Goal: Find specific page/section: Find specific page/section

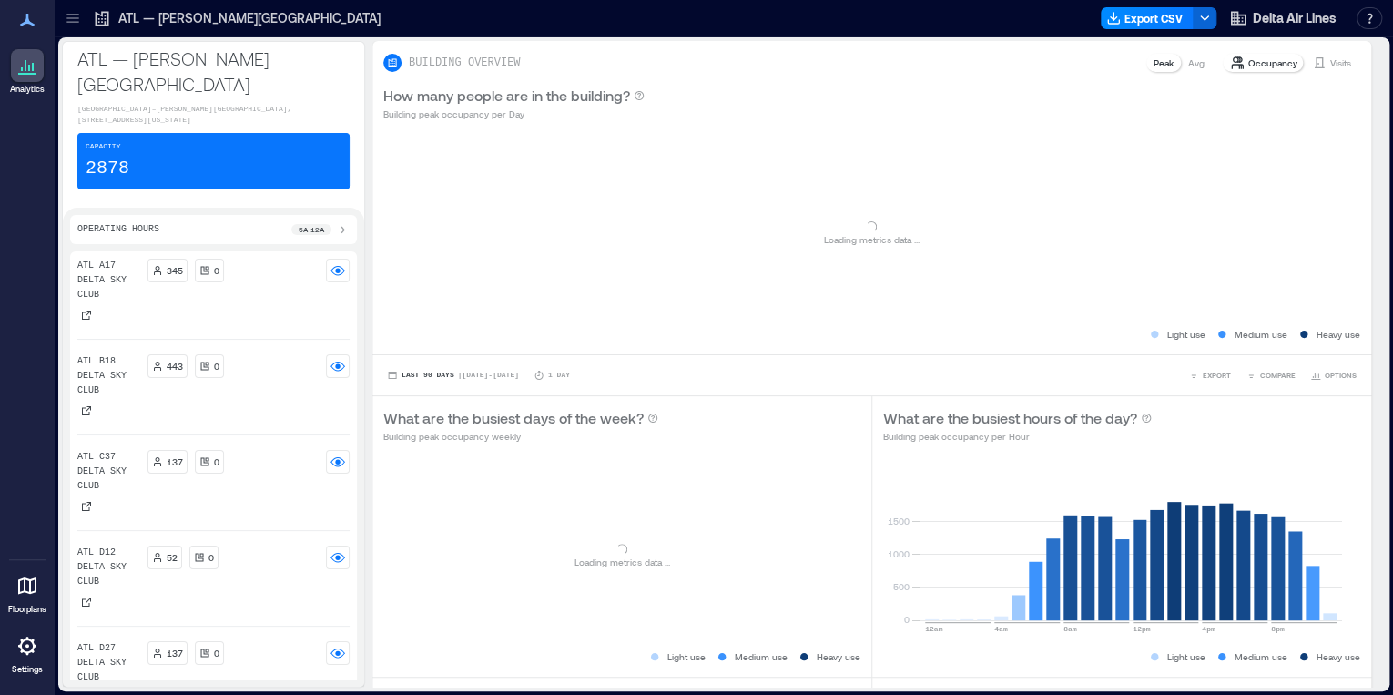
click at [69, 25] on icon at bounding box center [73, 18] width 18 height 18
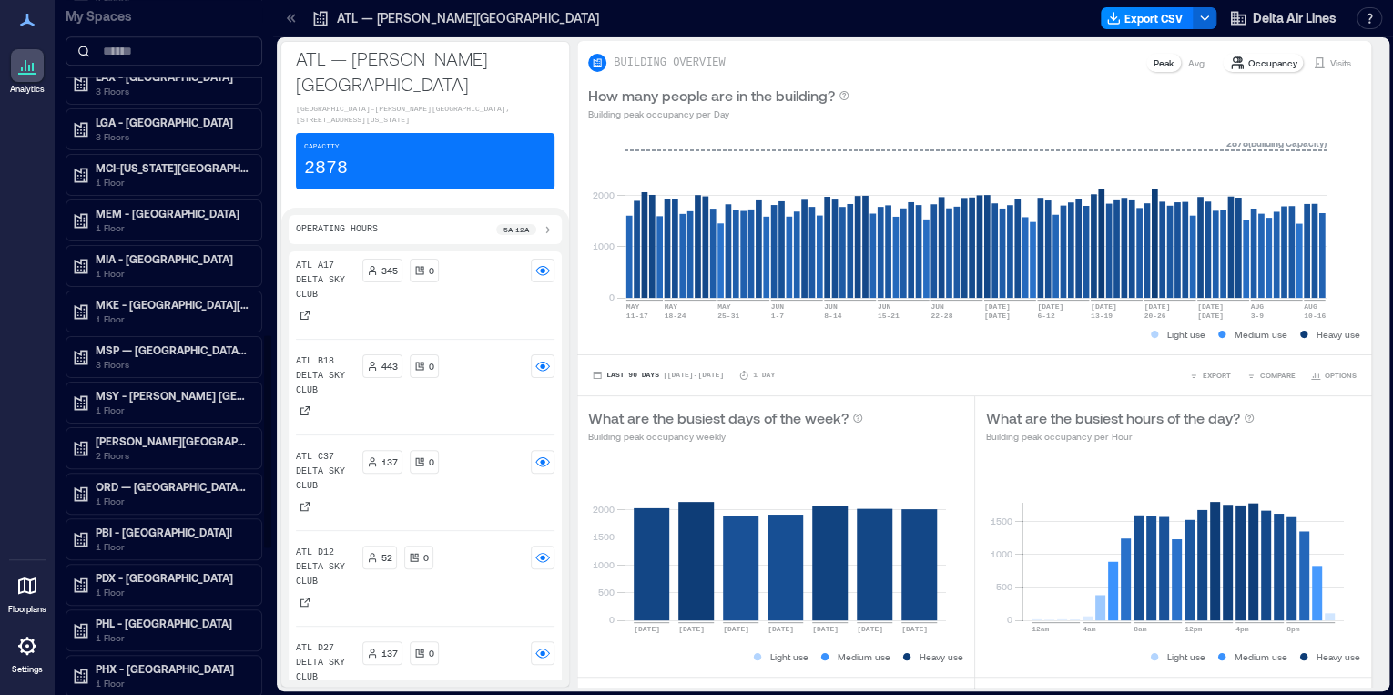
scroll to position [1581, 0]
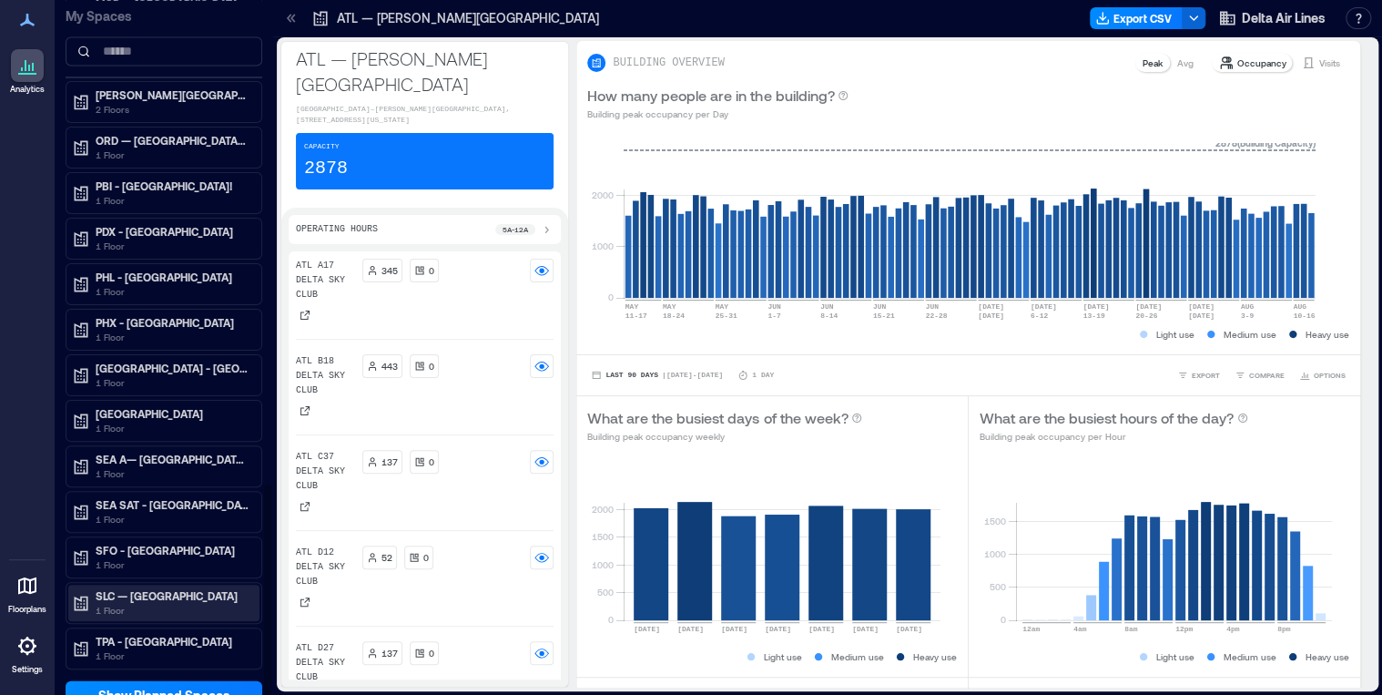
click at [166, 588] on p "SLC — [GEOGRAPHIC_DATA]" at bounding box center [172, 595] width 153 height 15
click at [161, 621] on div "Building Analytics" at bounding box center [163, 633] width 191 height 25
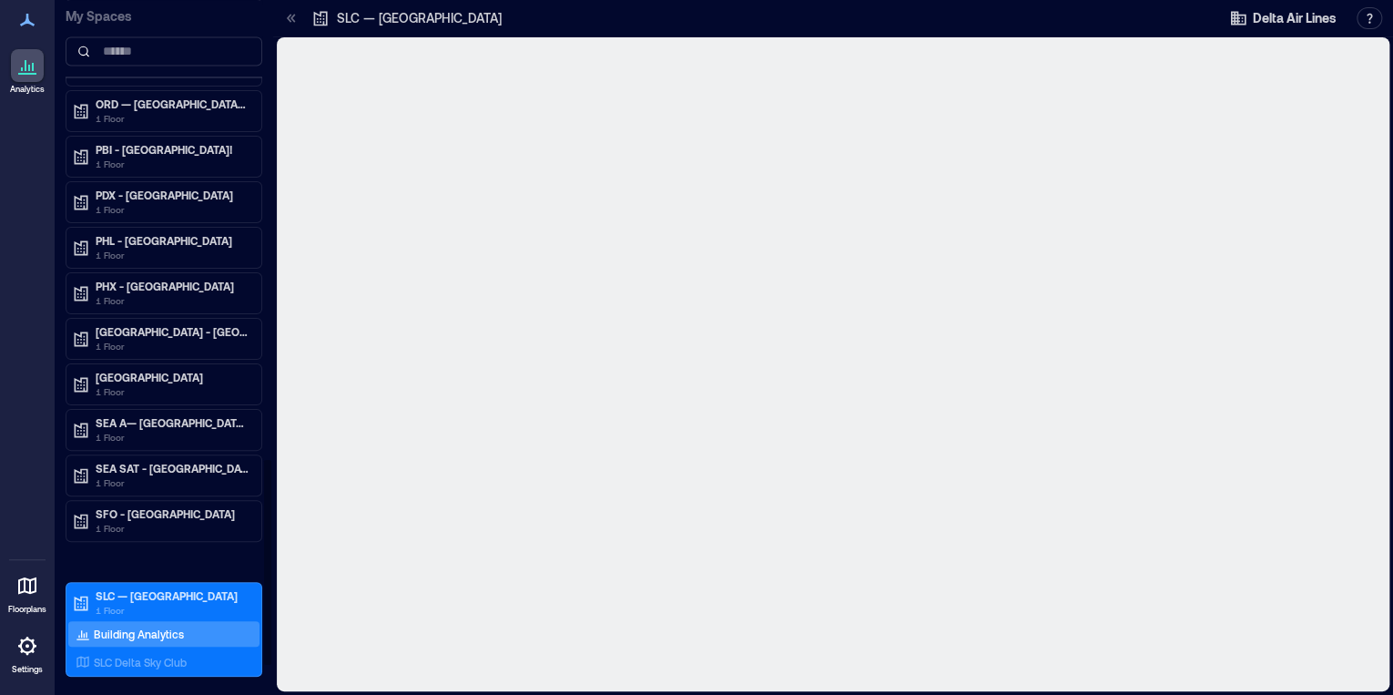
scroll to position [1544, 0]
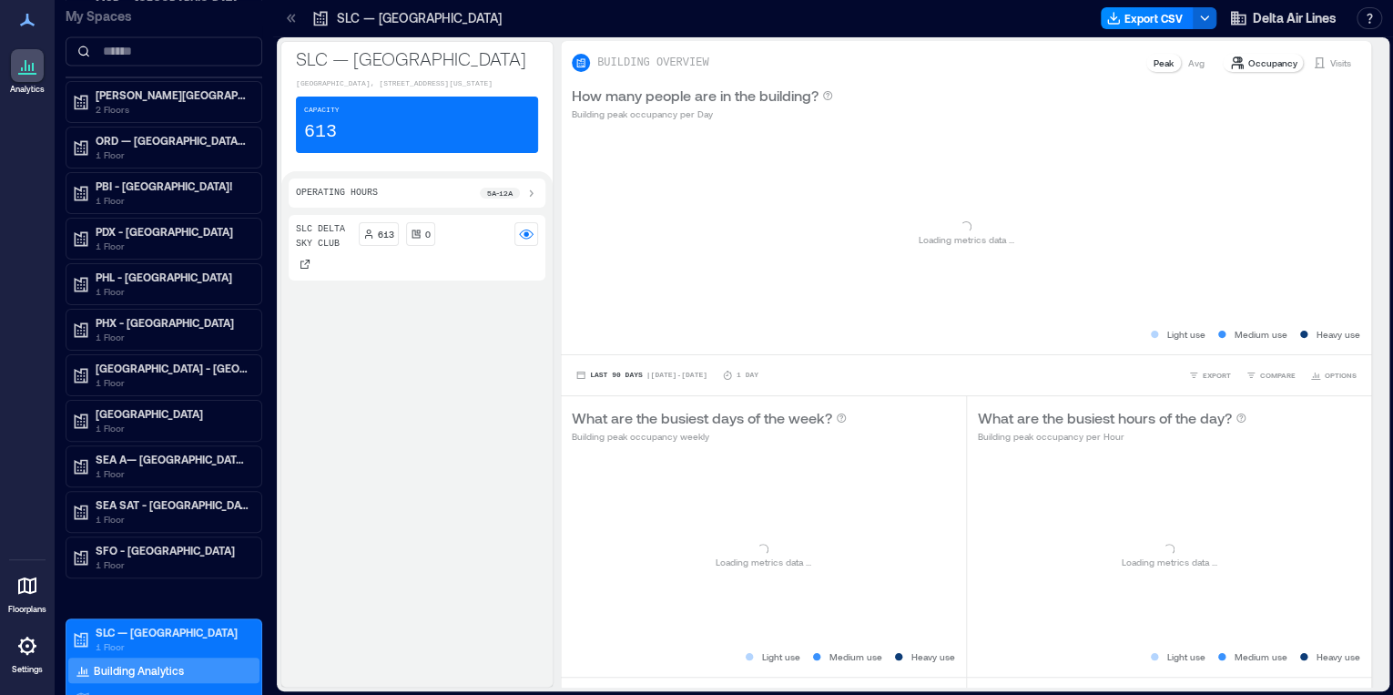
click at [351, 71] on p "SLC — [GEOGRAPHIC_DATA]" at bounding box center [417, 58] width 242 height 25
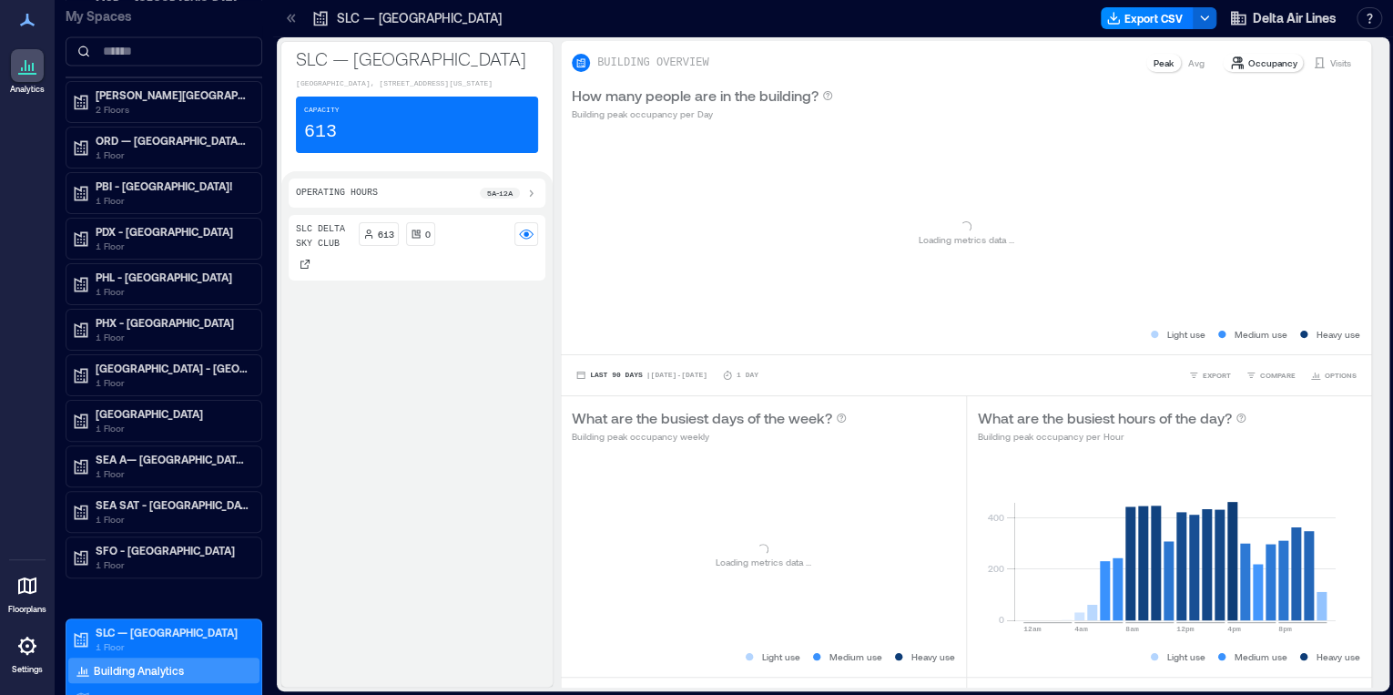
click at [349, 71] on p "SLC — [GEOGRAPHIC_DATA]" at bounding box center [417, 58] width 242 height 25
click at [322, 69] on p "SLC — [GEOGRAPHIC_DATA]" at bounding box center [417, 58] width 242 height 25
click at [321, 67] on p "SLC — [GEOGRAPHIC_DATA]" at bounding box center [417, 58] width 242 height 25
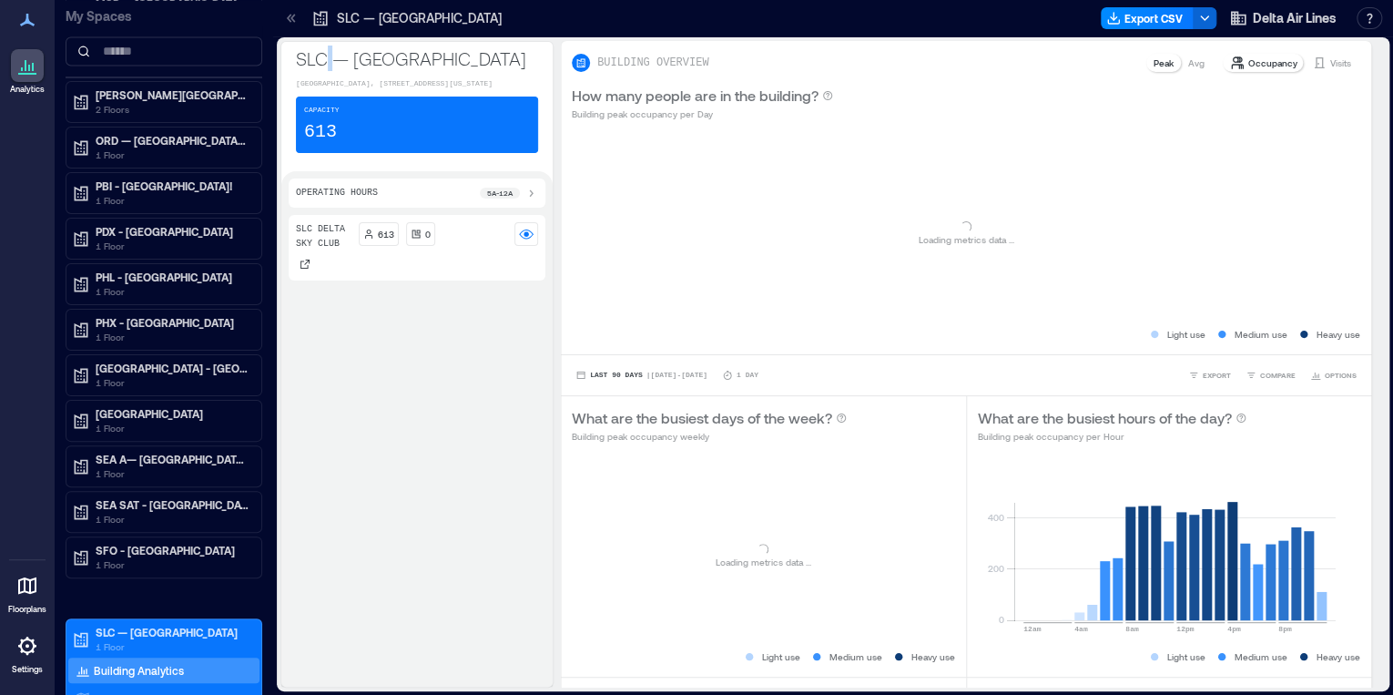
drag, startPoint x: 313, startPoint y: 58, endPoint x: 361, endPoint y: 79, distance: 51.8
click at [361, 71] on p "SLC — [GEOGRAPHIC_DATA]" at bounding box center [417, 58] width 242 height 25
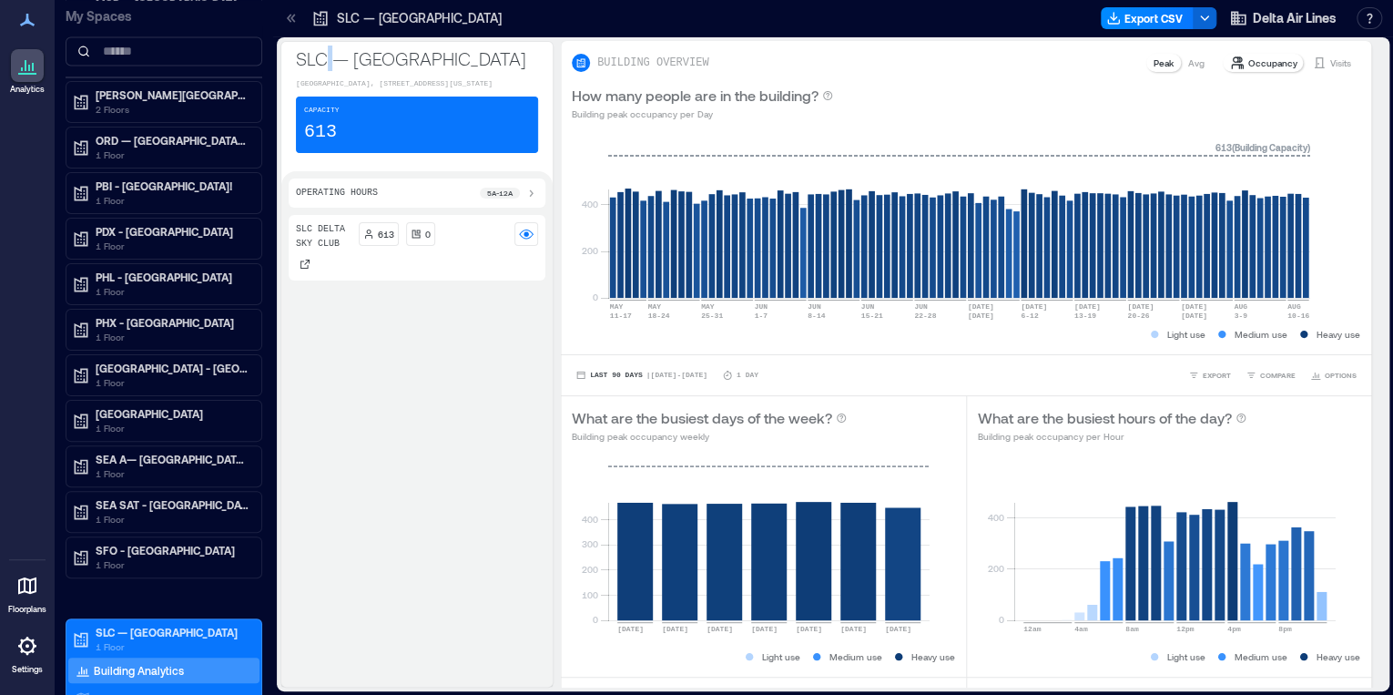
click at [352, 71] on p "SLC — [GEOGRAPHIC_DATA]" at bounding box center [417, 58] width 242 height 25
drag, startPoint x: 296, startPoint y: 56, endPoint x: 351, endPoint y: 87, distance: 63.6
click at [351, 71] on p "SLC — [GEOGRAPHIC_DATA]" at bounding box center [417, 58] width 242 height 25
copy p "SLC — [GEOGRAPHIC_DATA]"
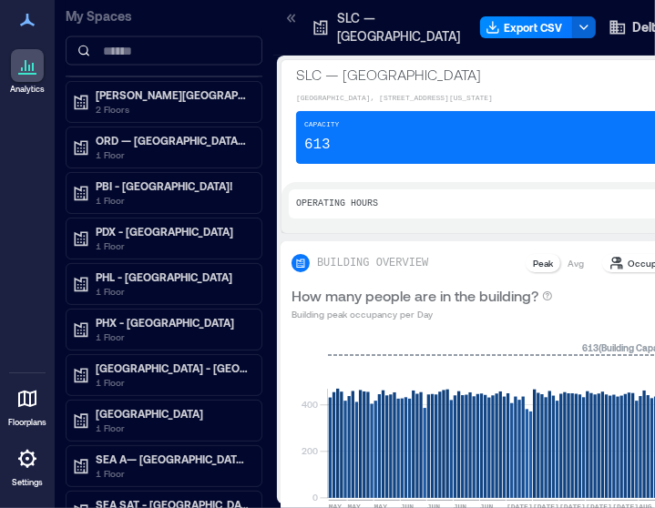
click at [350, 104] on p "[GEOGRAPHIC_DATA], [STREET_ADDRESS][US_STATE]" at bounding box center [500, 98] width 408 height 11
copy p "[GEOGRAPHIC_DATA], [STREET_ADDRESS][US_STATE]"
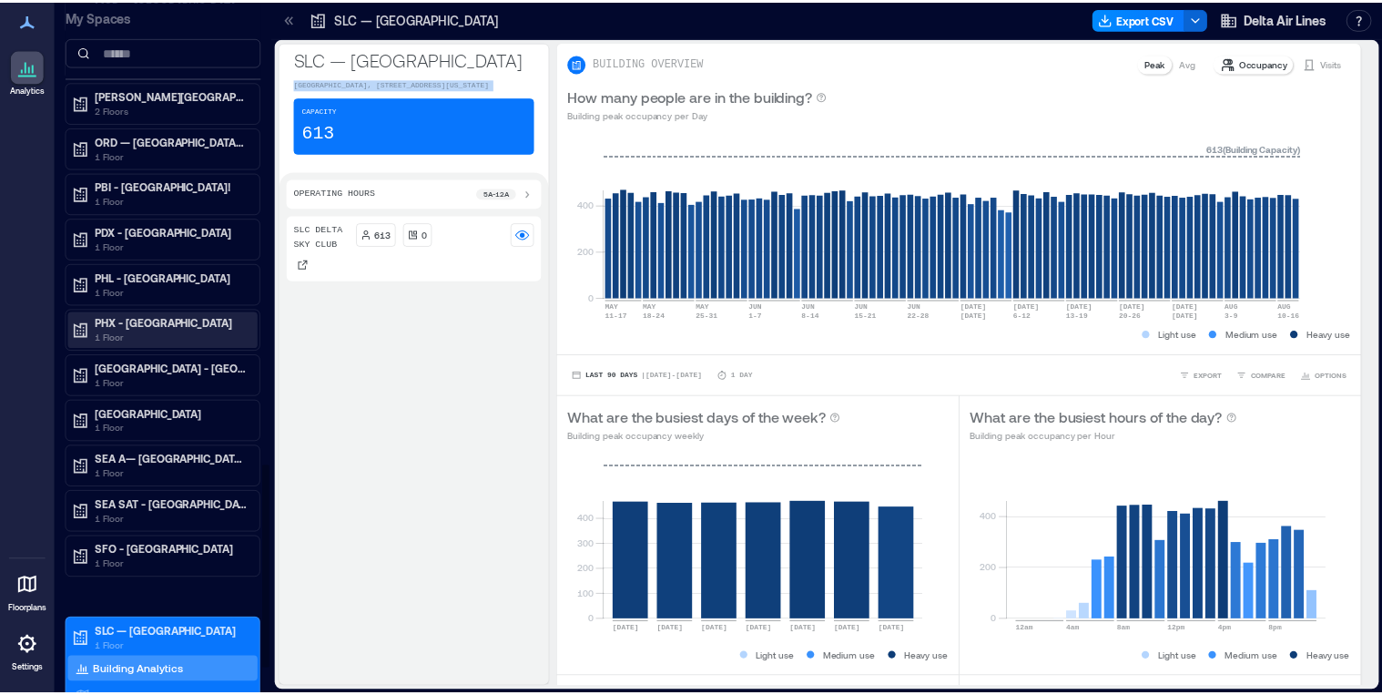
scroll to position [1670, 0]
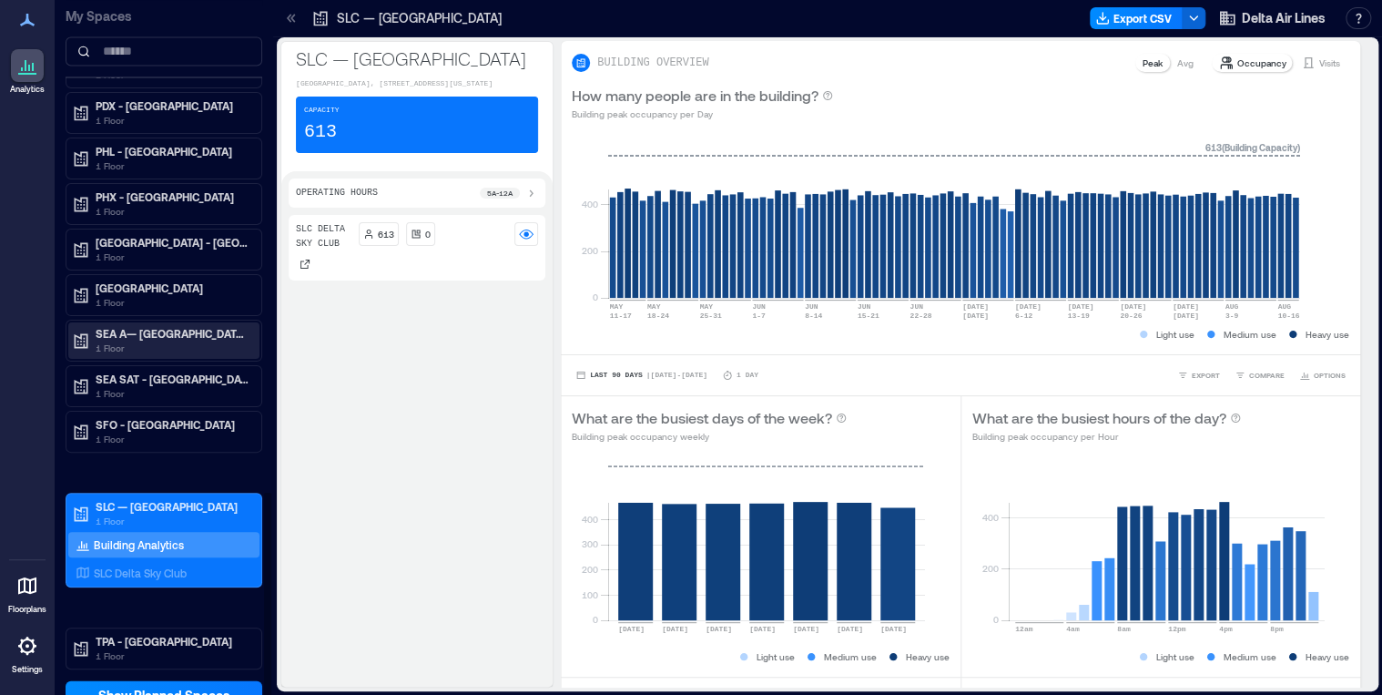
click at [130, 341] on p "1 Floor" at bounding box center [172, 348] width 153 height 15
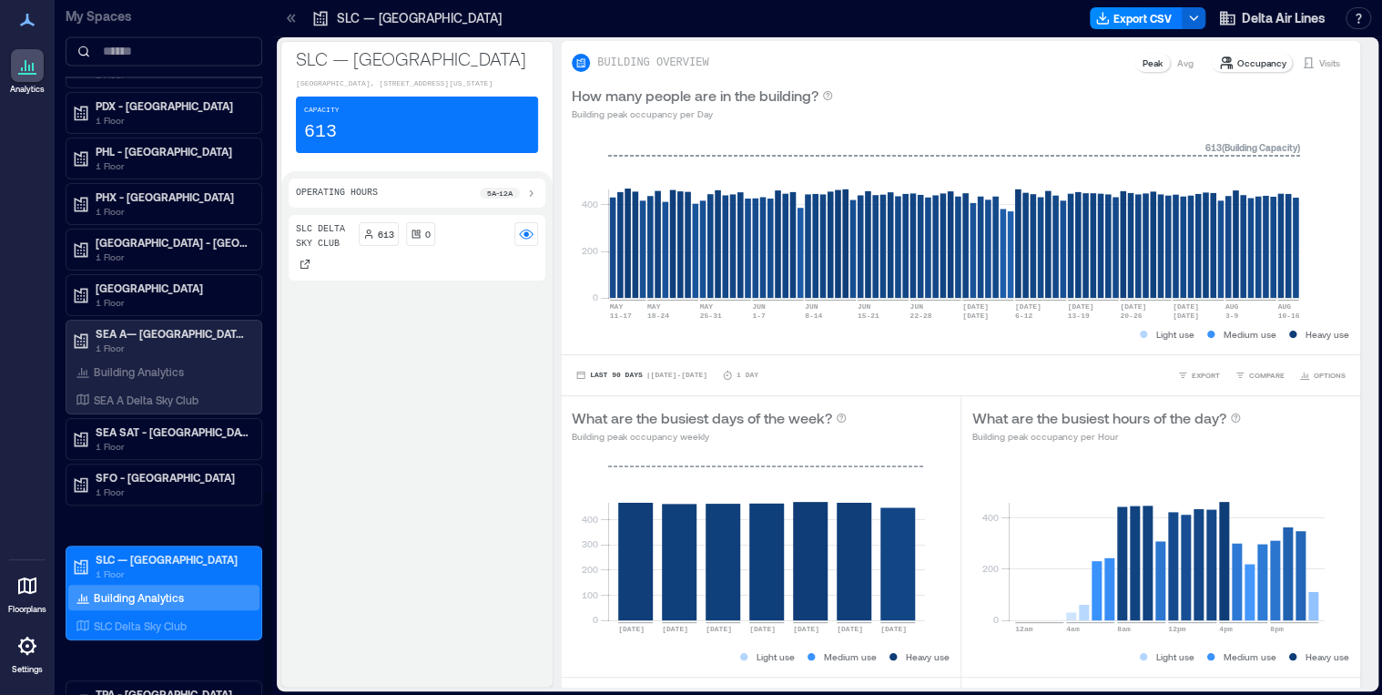
click at [128, 418] on div "SEA SAT - [GEOGRAPHIC_DATA]-[GEOGRAPHIC_DATA] 1 Floor" at bounding box center [164, 439] width 197 height 42
click at [128, 424] on p "SEA SAT - [GEOGRAPHIC_DATA]-[GEOGRAPHIC_DATA]" at bounding box center [172, 431] width 153 height 15
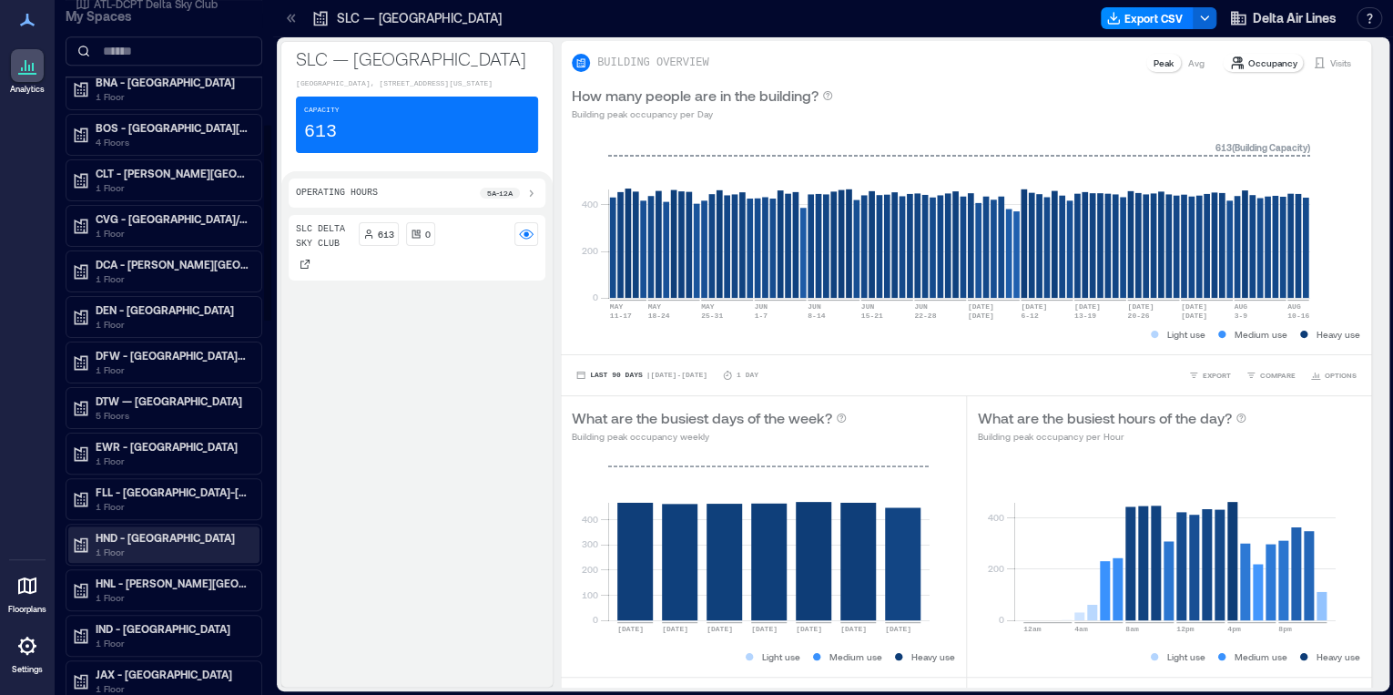
scroll to position [0, 0]
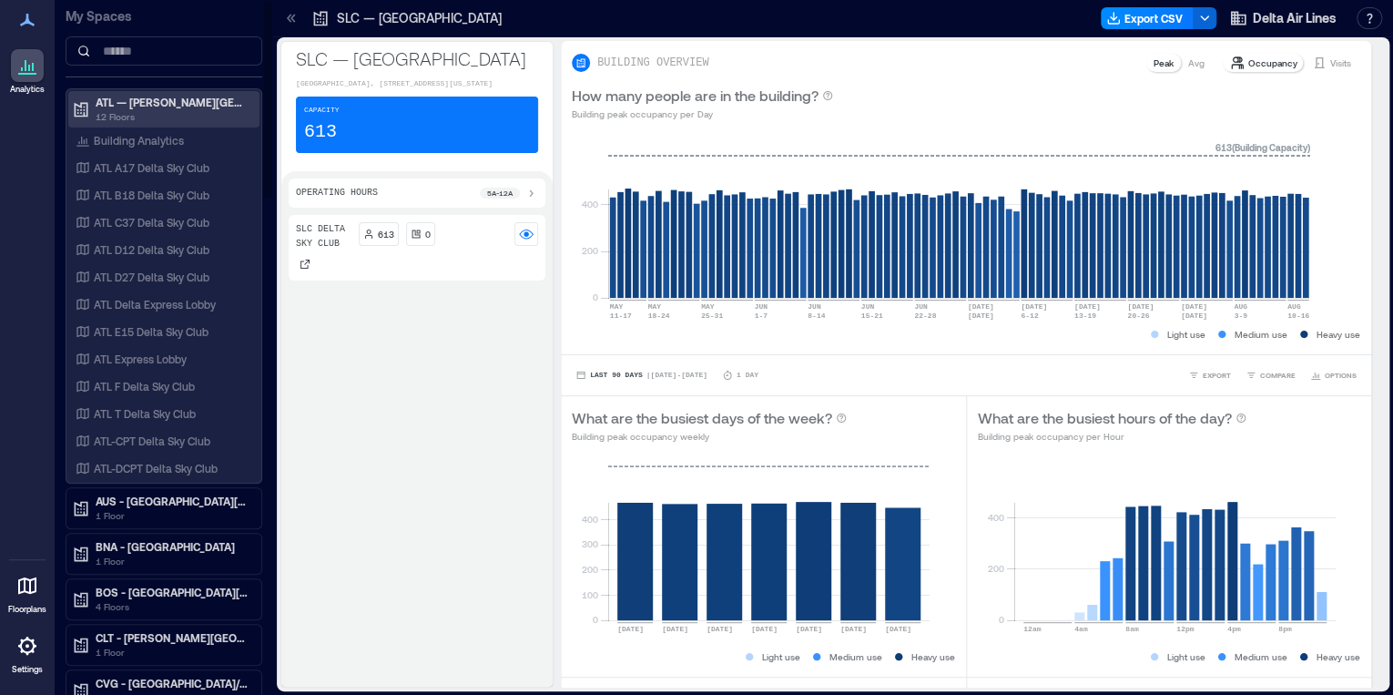
click at [159, 95] on p "ATL — [PERSON_NAME][GEOGRAPHIC_DATA]" at bounding box center [172, 102] width 153 height 15
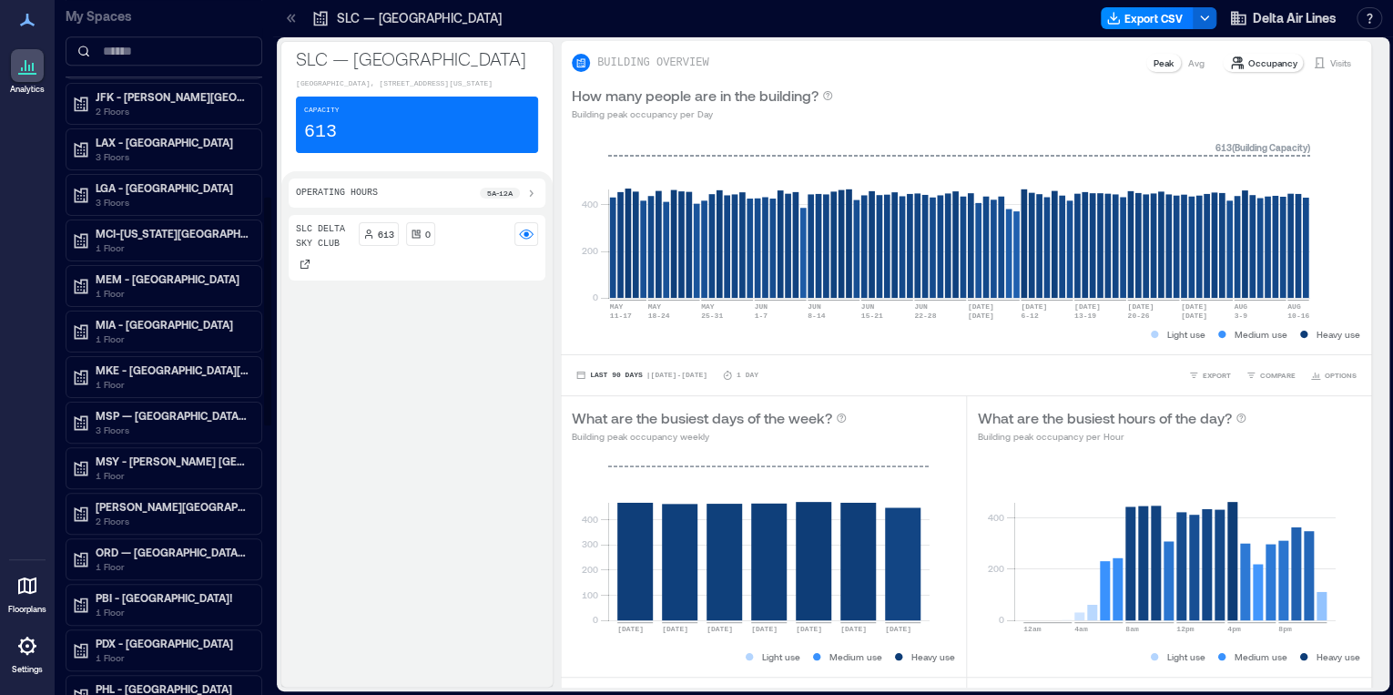
scroll to position [1238, 0]
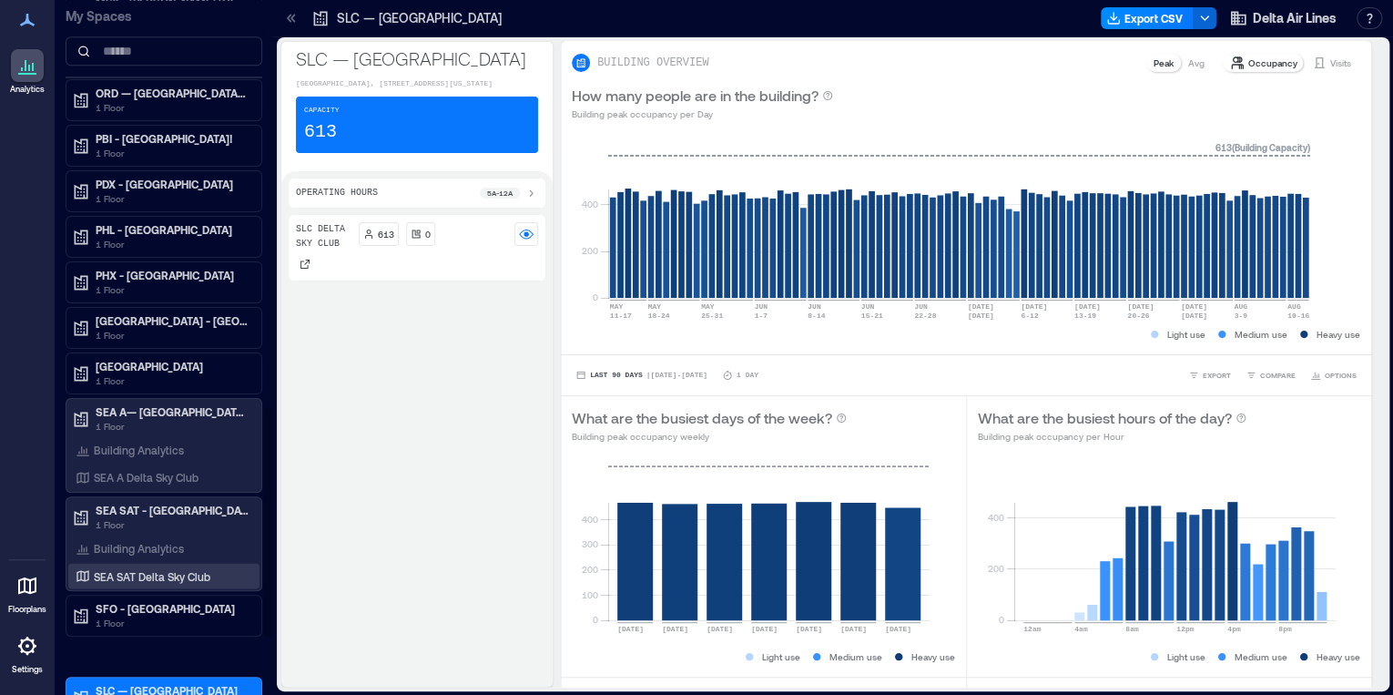
click at [158, 566] on div "SEA SAT Delta Sky Club" at bounding box center [160, 575] width 177 height 18
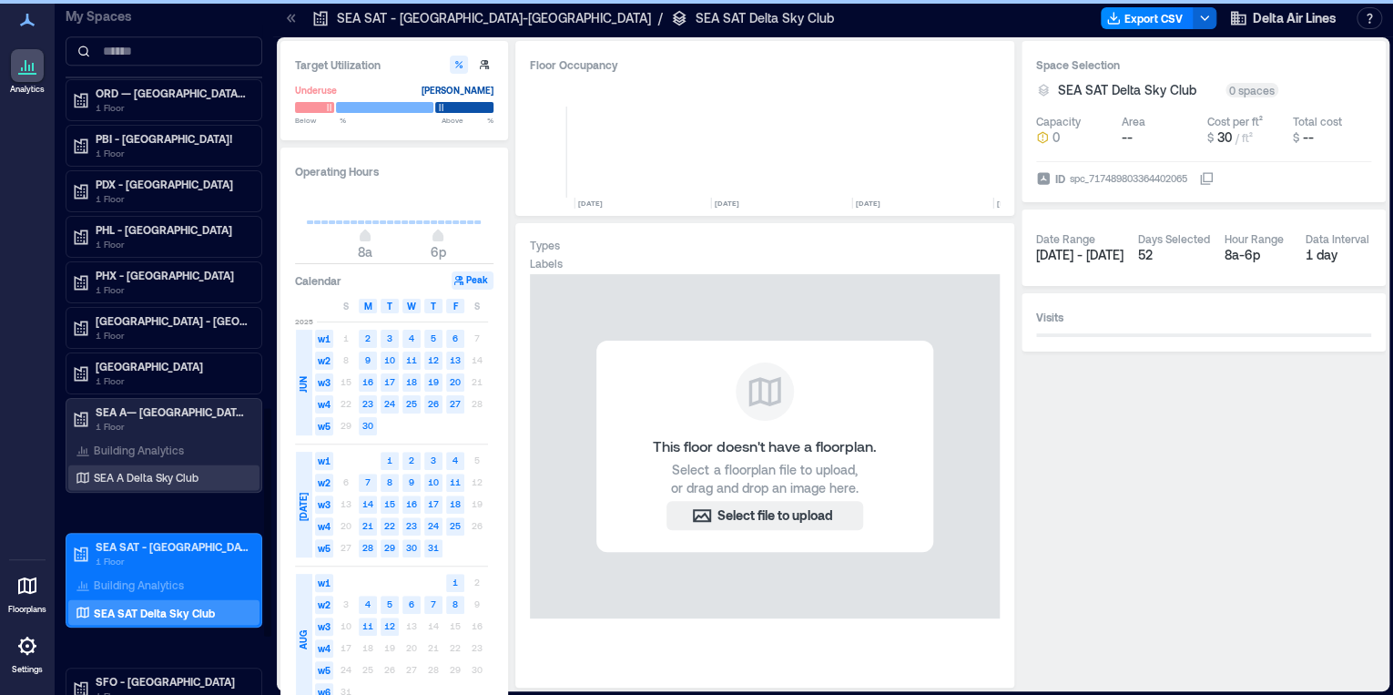
scroll to position [0, 9193]
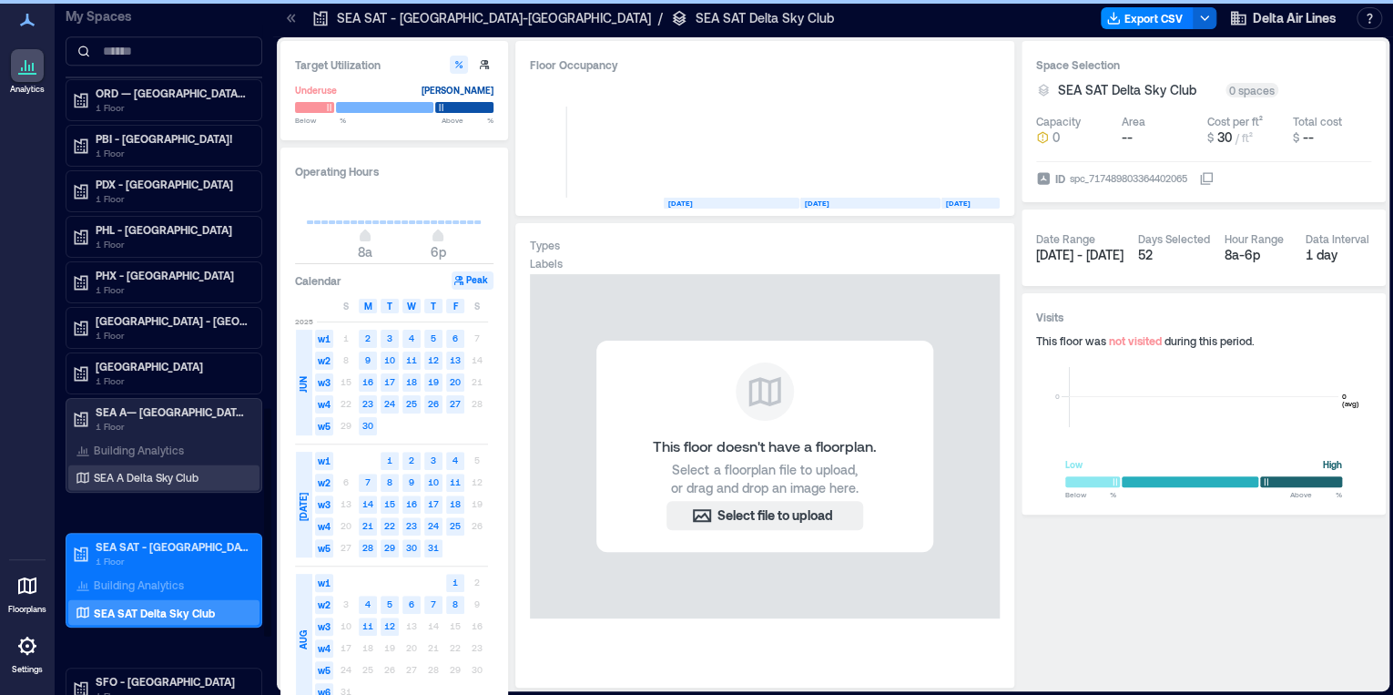
click at [167, 470] on p "SEA A Delta Sky Club" at bounding box center [146, 477] width 105 height 15
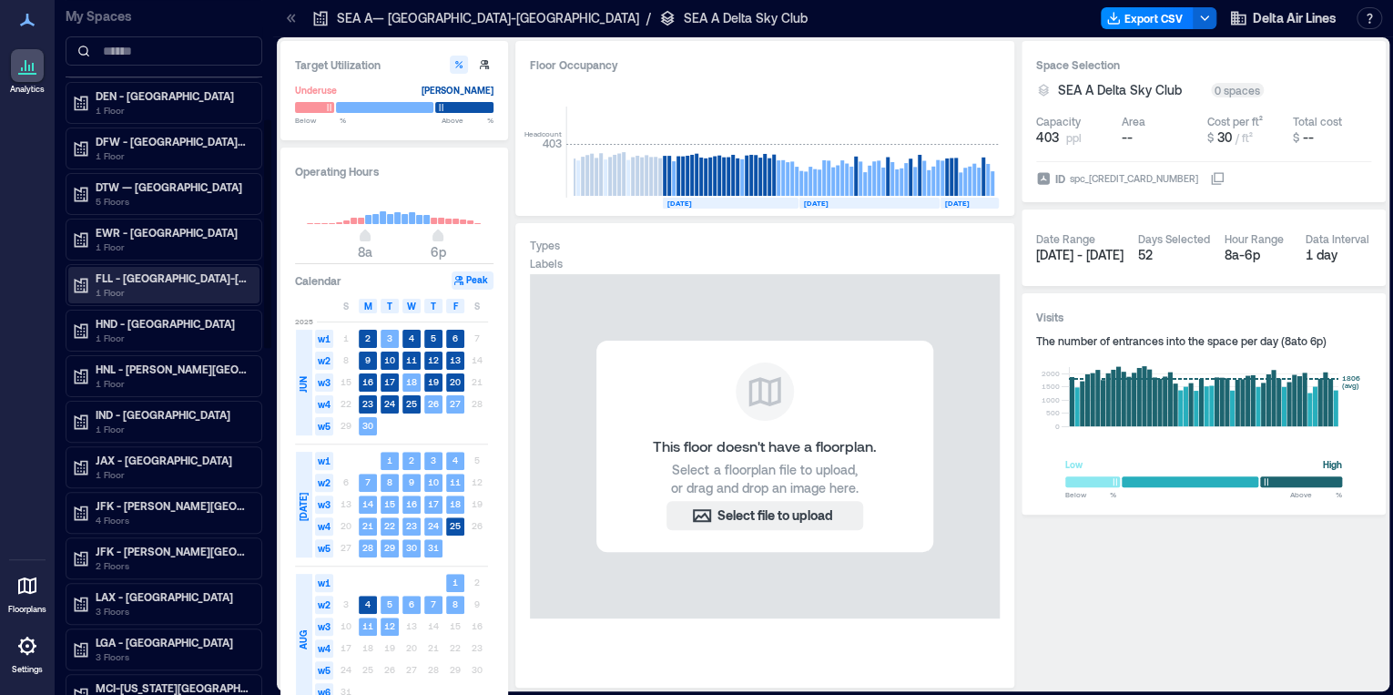
scroll to position [291, 0]
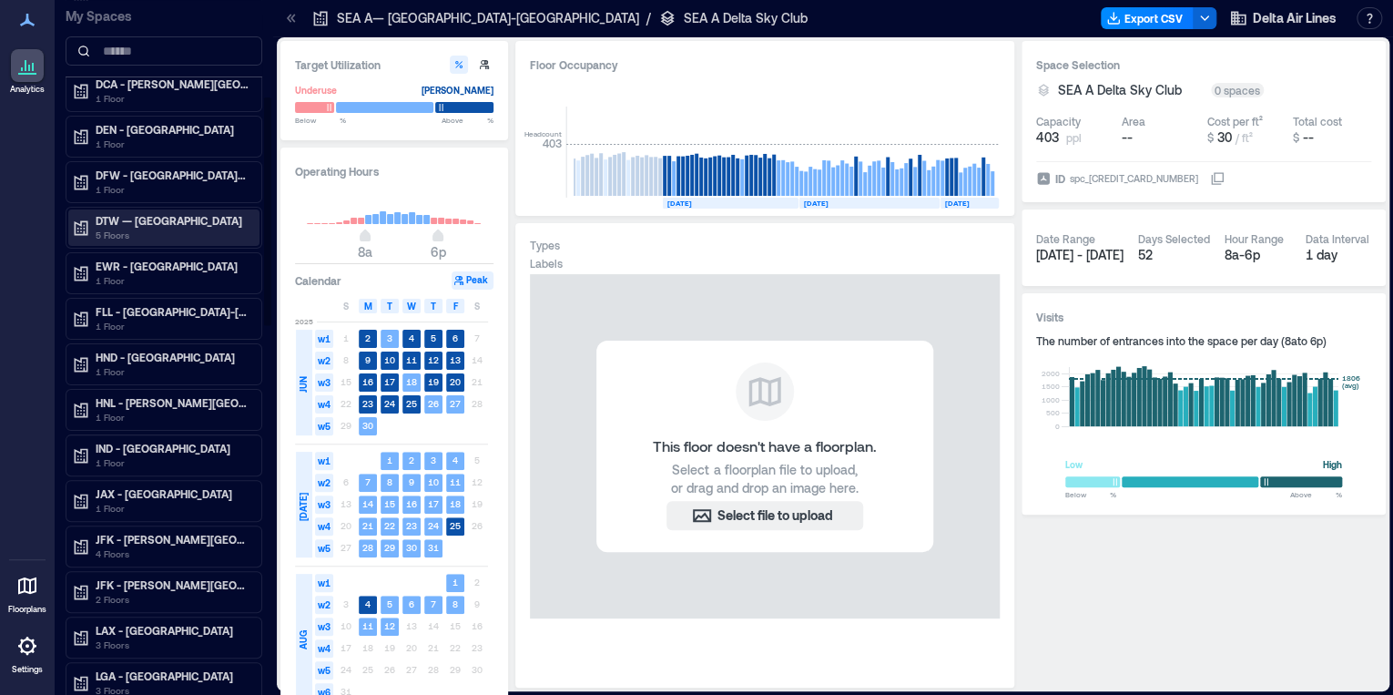
click at [152, 239] on div "DTW — [GEOGRAPHIC_DATA] 5 Floors" at bounding box center [163, 227] width 191 height 36
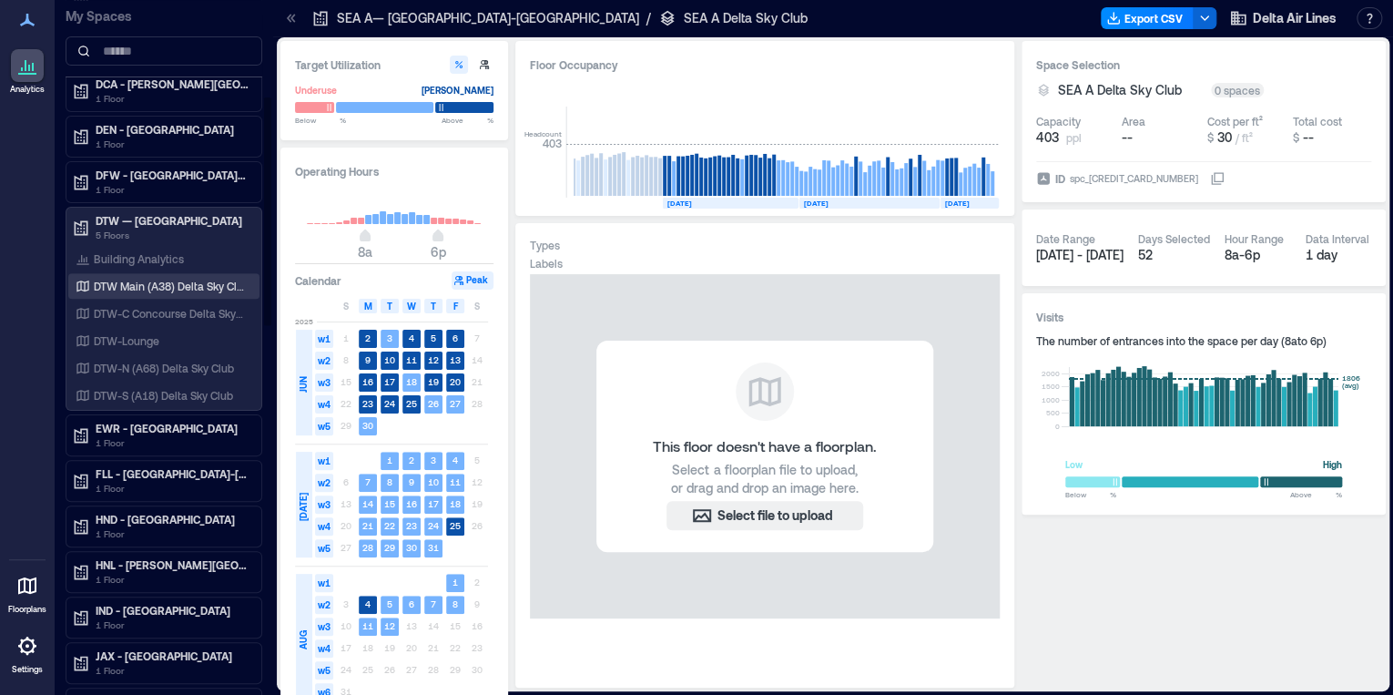
click at [152, 285] on p "DTW Main (A38) Delta Sky Club" at bounding box center [169, 286] width 151 height 15
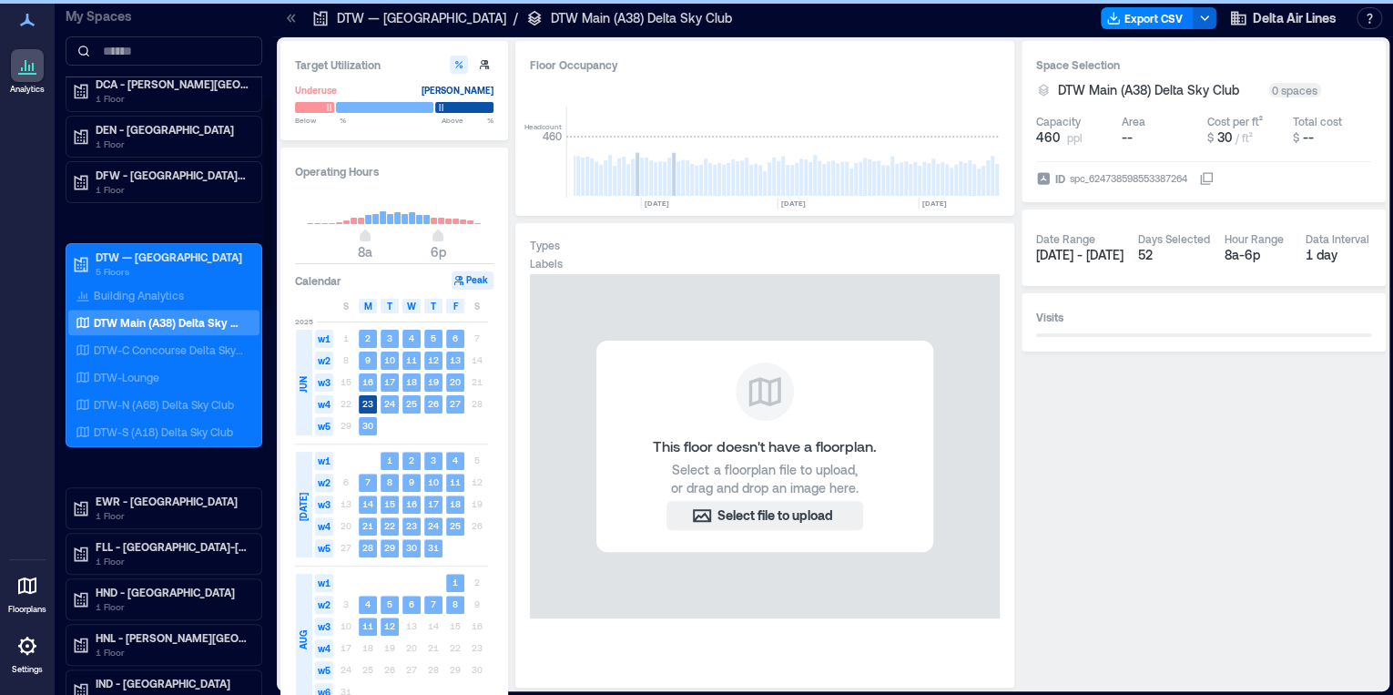
scroll to position [0, 10441]
